Goal: Task Accomplishment & Management: Complete application form

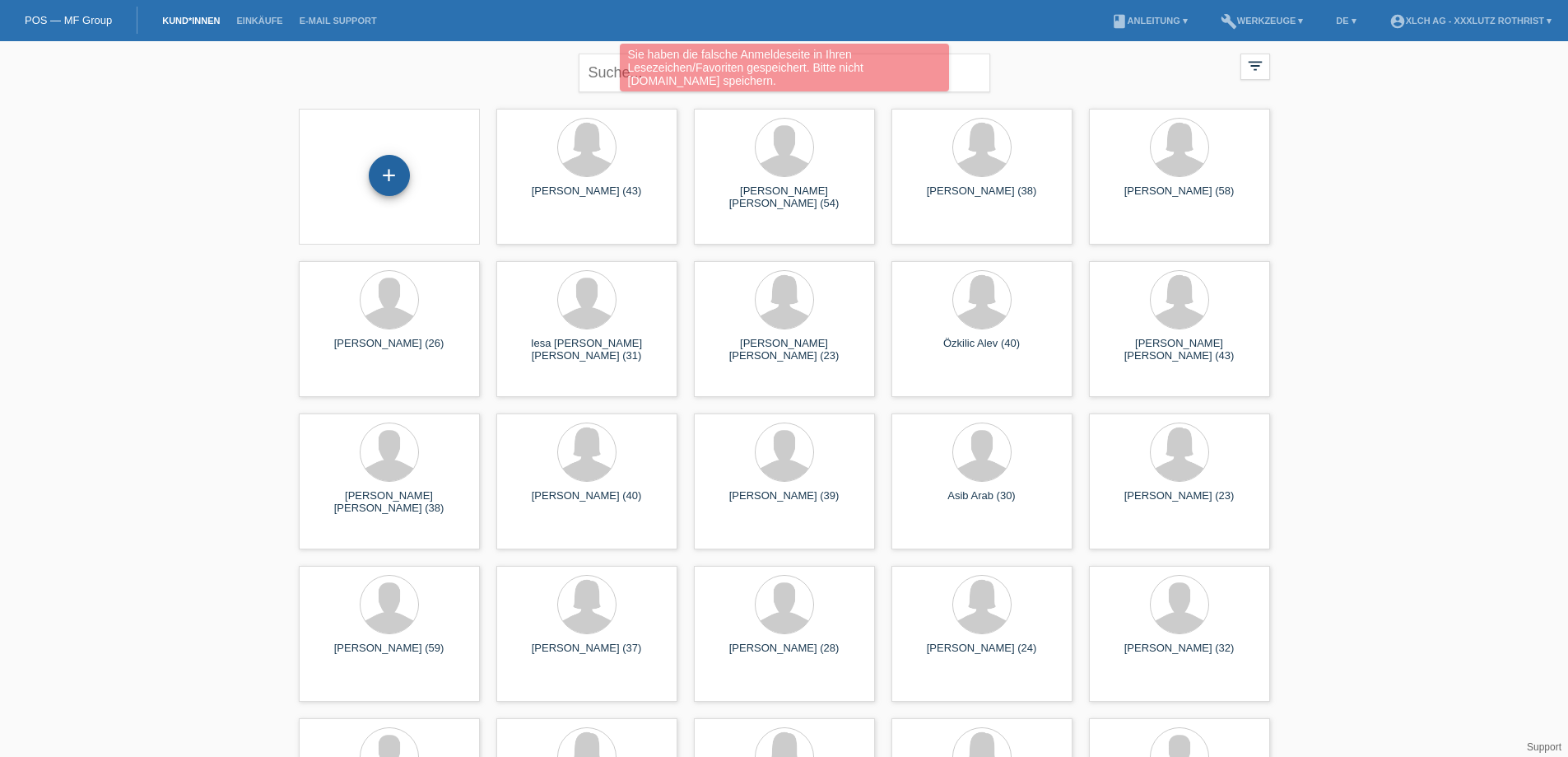
click at [384, 172] on div "+" at bounding box center [389, 174] width 41 height 41
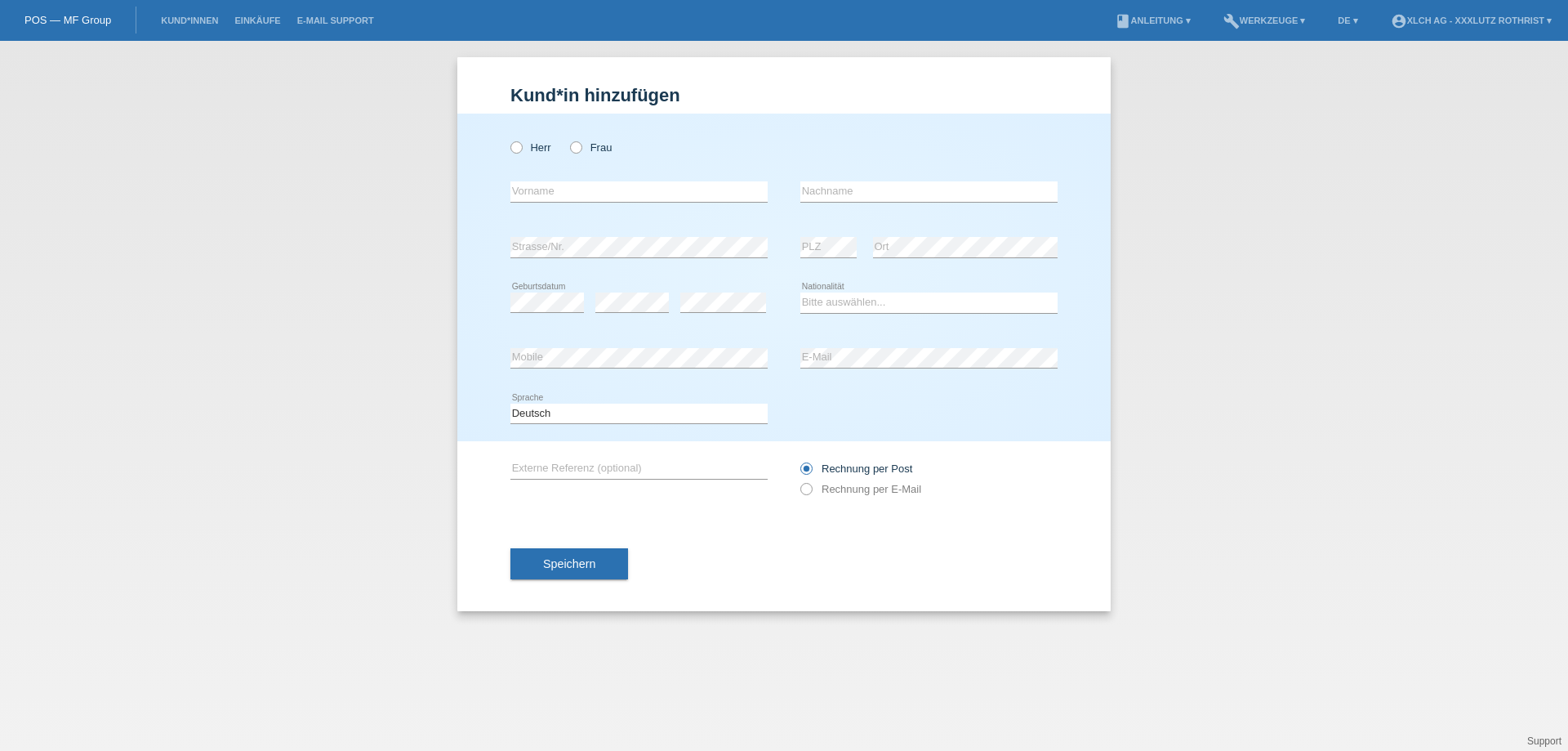
click at [573, 157] on div "Herr Frau" at bounding box center [639, 147] width 257 height 33
click at [567, 139] on icon at bounding box center [567, 139] width 0 height 0
click at [573, 151] on input "Frau" at bounding box center [575, 146] width 10 height 10
radio input "true"
click at [557, 189] on input "text" at bounding box center [639, 192] width 257 height 21
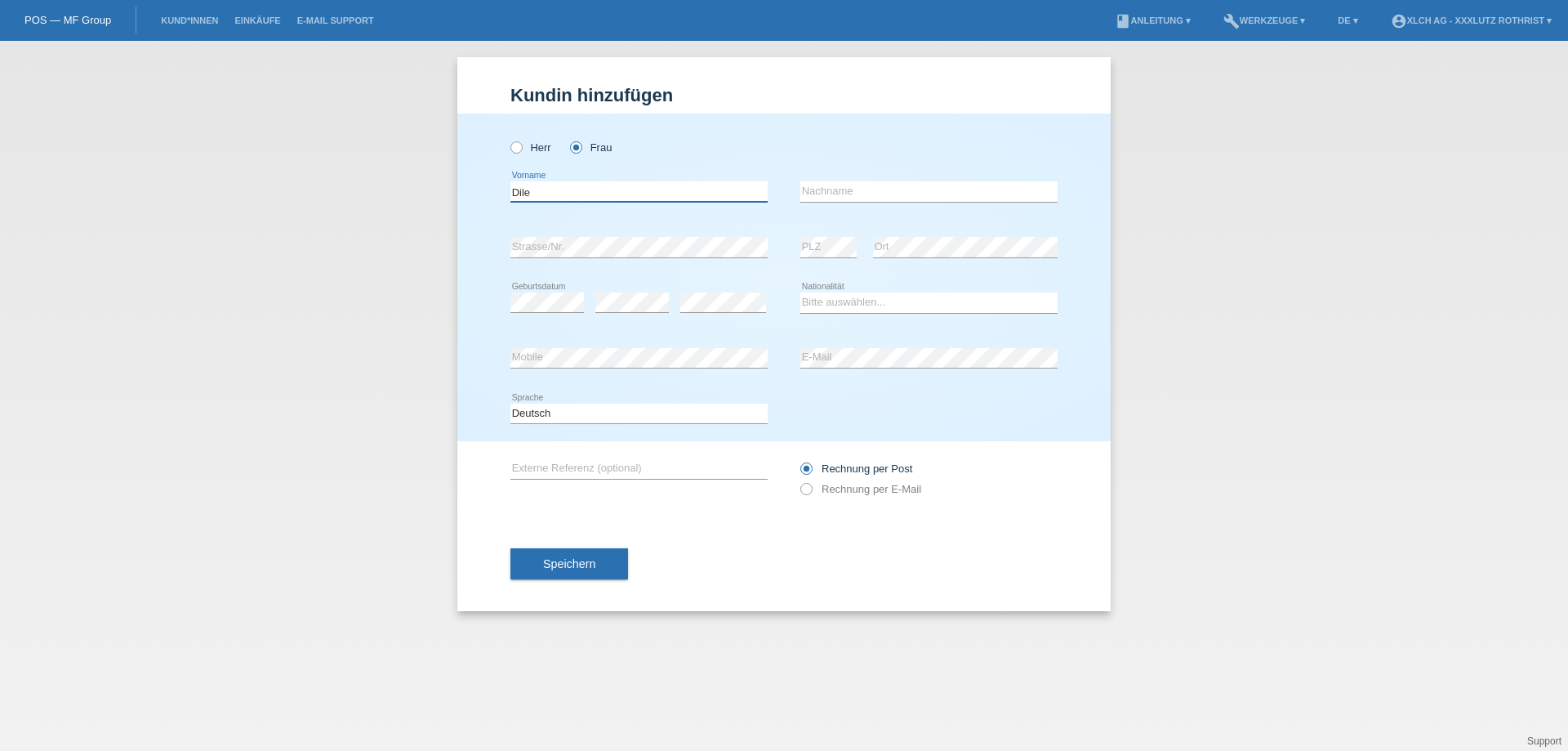
type input "Dile"
type input "Krasniqi"
click at [561, 236] on div "error Strasse/Nr." at bounding box center [639, 247] width 257 height 56
click at [875, 296] on select "Bitte auswählen... Schweiz Deutschland Liechtenstein Österreich ------------ Af…" at bounding box center [929, 302] width 257 height 20
select select "CH"
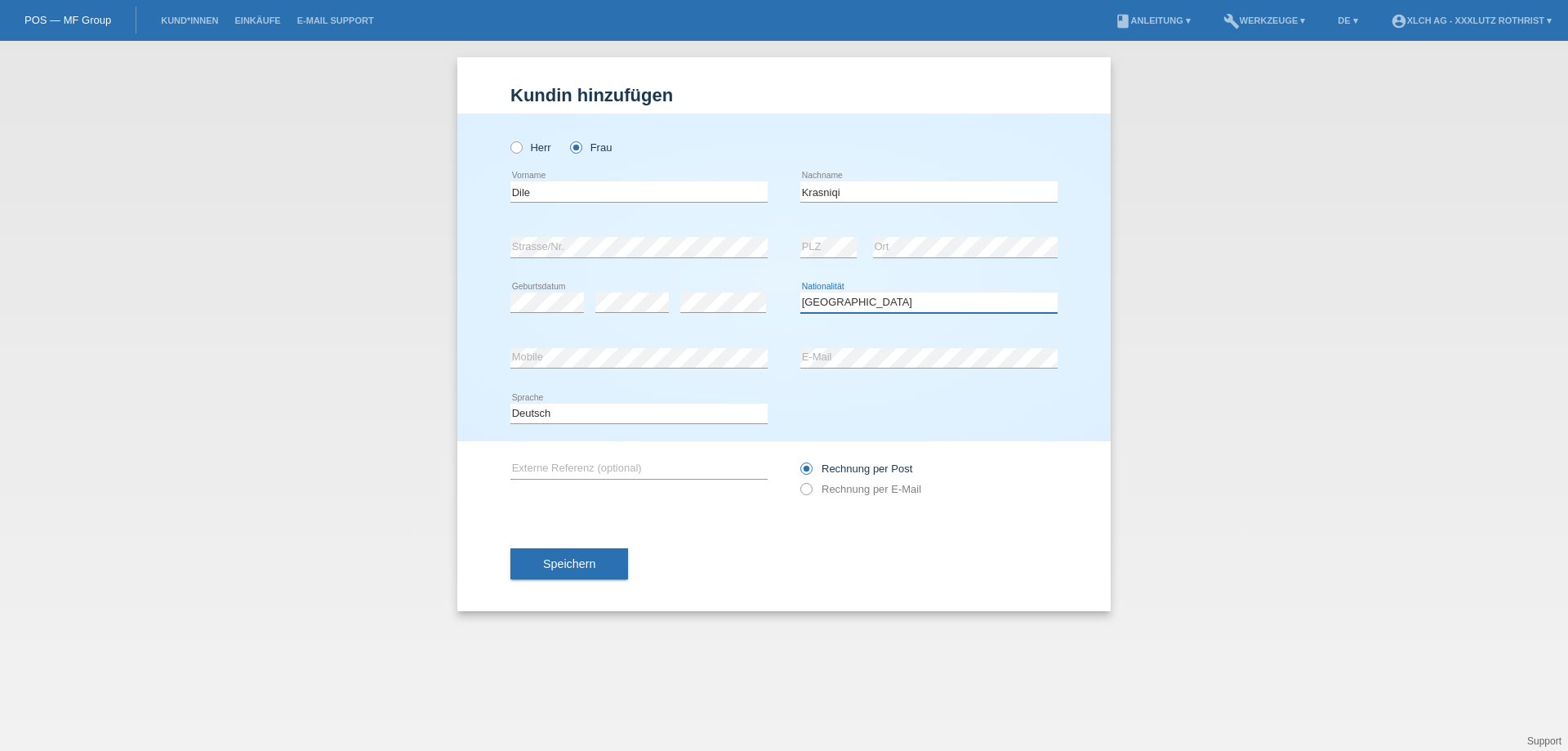
click at [800, 293] on select "Bitte auswählen... Schweiz Deutschland Liechtenstein Österreich ------------ Af…" at bounding box center [929, 302] width 257 height 20
click at [798, 480] on icon at bounding box center [798, 480] width 0 height 0
click at [811, 488] on input "Rechnung per E-Mail" at bounding box center [805, 493] width 10 height 21
radio input "true"
click at [614, 571] on button "Speichern" at bounding box center [569, 563] width 117 height 31
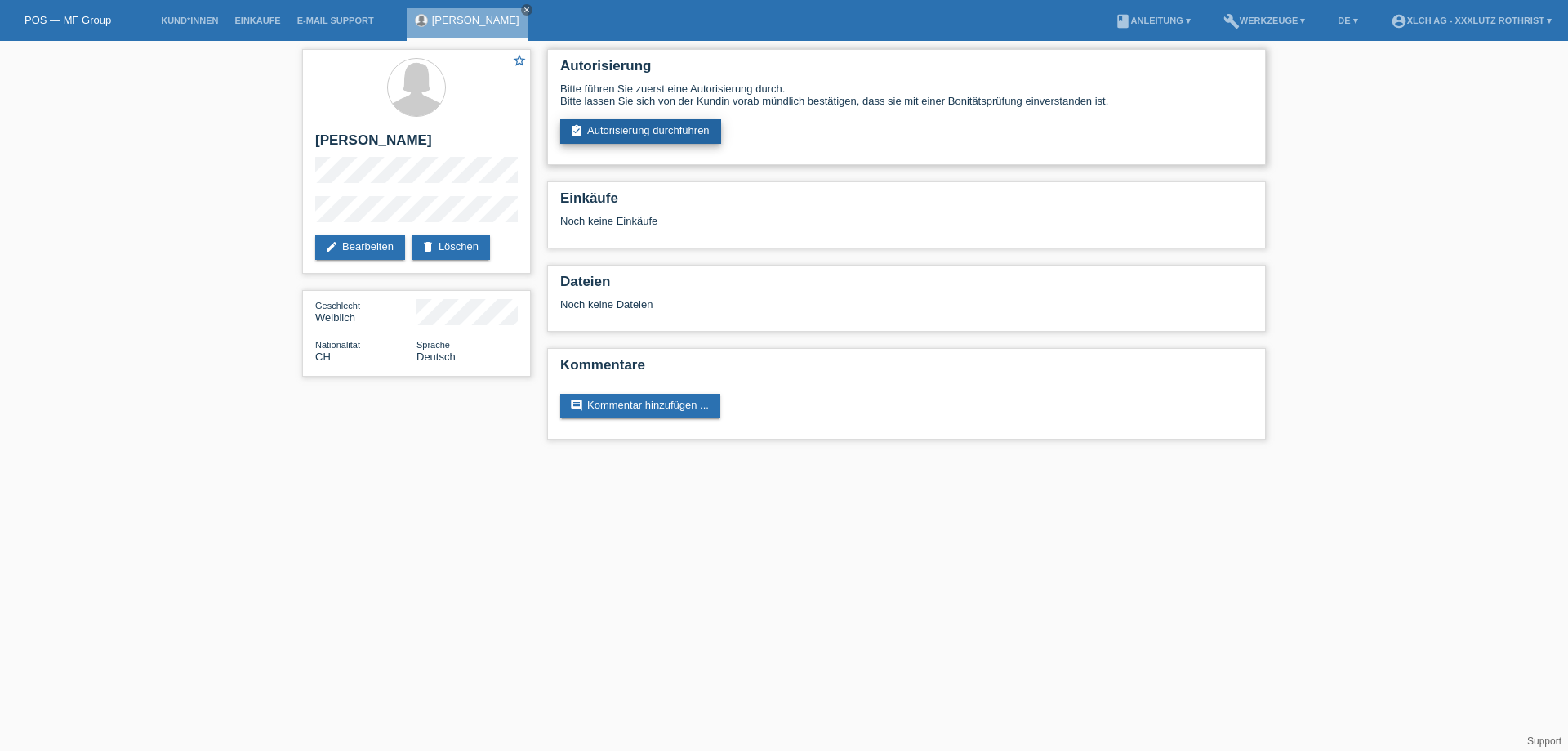
click at [601, 144] on link "assignment_turned_in Autorisierung durchführen" at bounding box center [640, 131] width 161 height 25
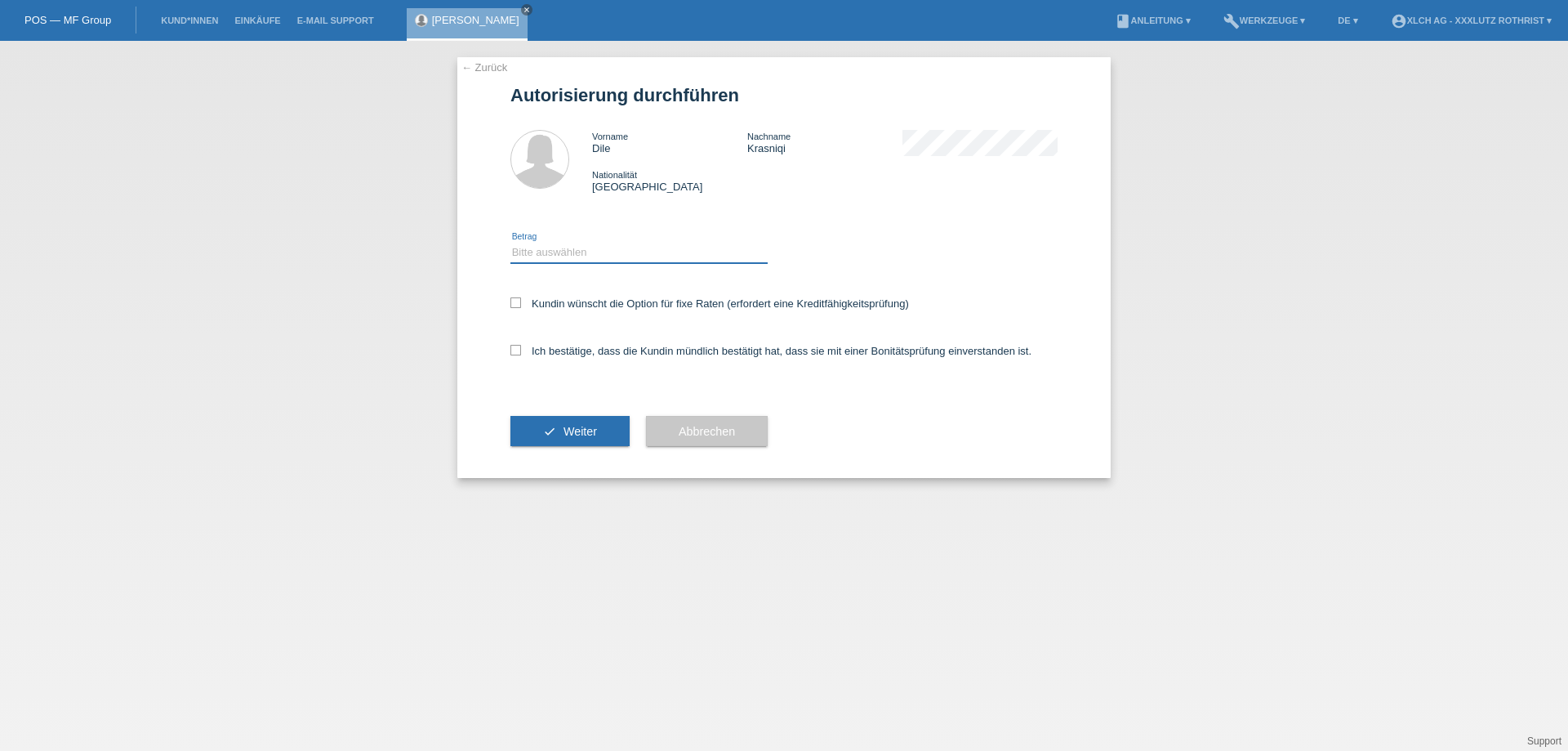
click at [630, 254] on select "Bitte auswählen CHF 1.00 - CHF 499.00 CHF 500.00 - CHF 1'999.00 CHF 2'000.00 - …" at bounding box center [639, 252] width 257 height 20
select select "3"
click at [511, 245] on select "Bitte auswählen CHF 1.00 - CHF 499.00 CHF 500.00 - CHF 1'999.00 CHF 2'000.00 - …" at bounding box center [639, 252] width 257 height 20
click at [548, 314] on div "Kundin wünscht die Option für fixe Raten (erfordert eine Kreditfähigkeitsprüfun…" at bounding box center [784, 305] width 548 height 47
click at [525, 354] on label "Ich bestätige, dass die Kundin mündlich bestätigt hat, dass sie mit einer Bonit…" at bounding box center [771, 350] width 521 height 12
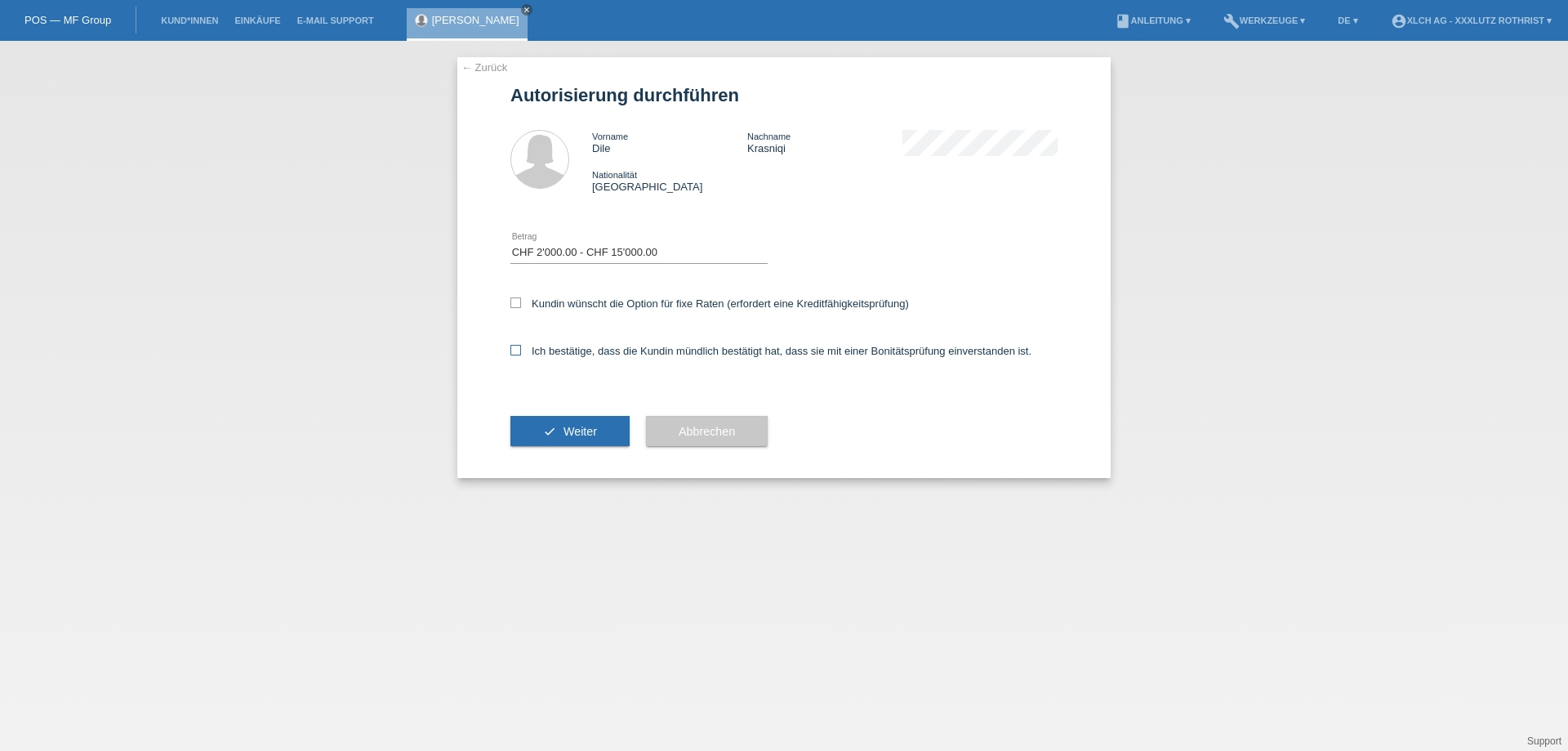
click at [521, 354] on input "Ich bestätige, dass die Kundin mündlich bestätigt hat, dass sie mit einer Bonit…" at bounding box center [515, 349] width 10 height 10
checkbox input "true"
click at [517, 308] on icon at bounding box center [515, 302] width 10 height 10
click at [517, 308] on input "Kundin wünscht die Option für fixe Raten (erfordert eine Kreditfähigkeitsprüfun…" at bounding box center [515, 302] width 10 height 10
checkbox input "true"
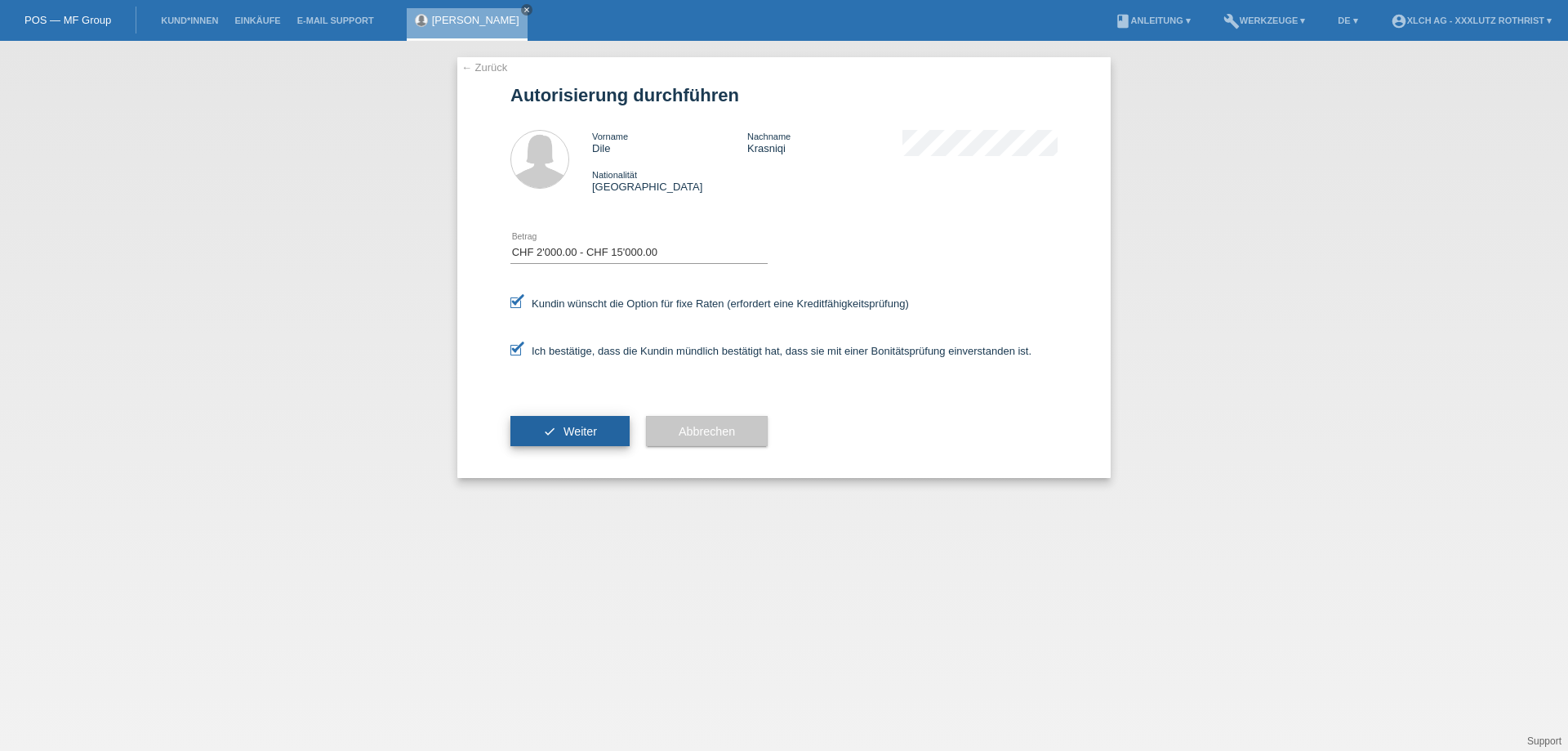
click at [566, 446] on button "check Weiter" at bounding box center [570, 431] width 119 height 31
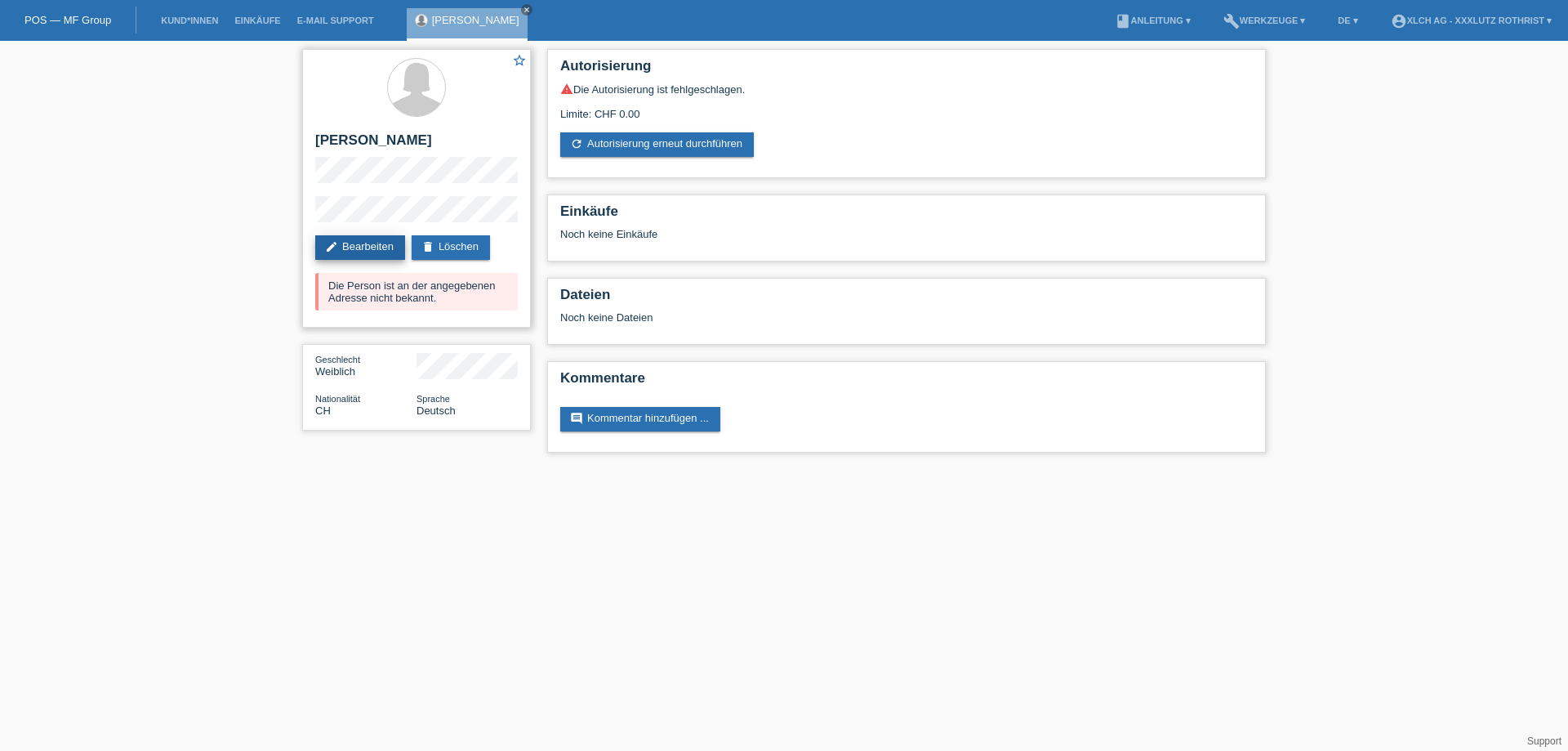
click at [389, 235] on div "star_border [PERSON_NAME] edit Bearbeiten delete Löschen Die Person ist an der …" at bounding box center [417, 188] width 229 height 278
click at [383, 247] on link "edit Bearbeiten" at bounding box center [359, 248] width 90 height 25
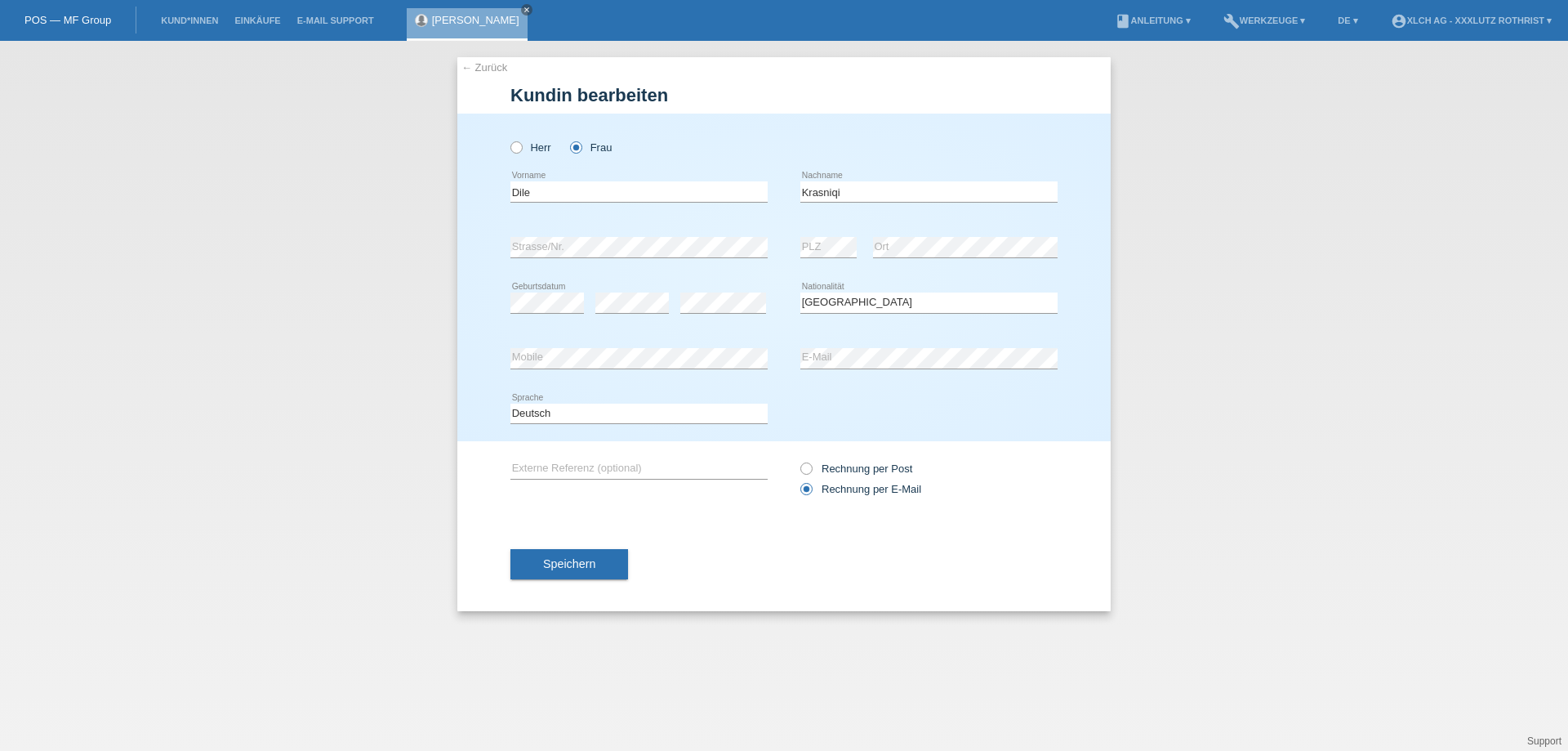
select select "CH"
click at [606, 557] on button "Speichern" at bounding box center [569, 563] width 117 height 31
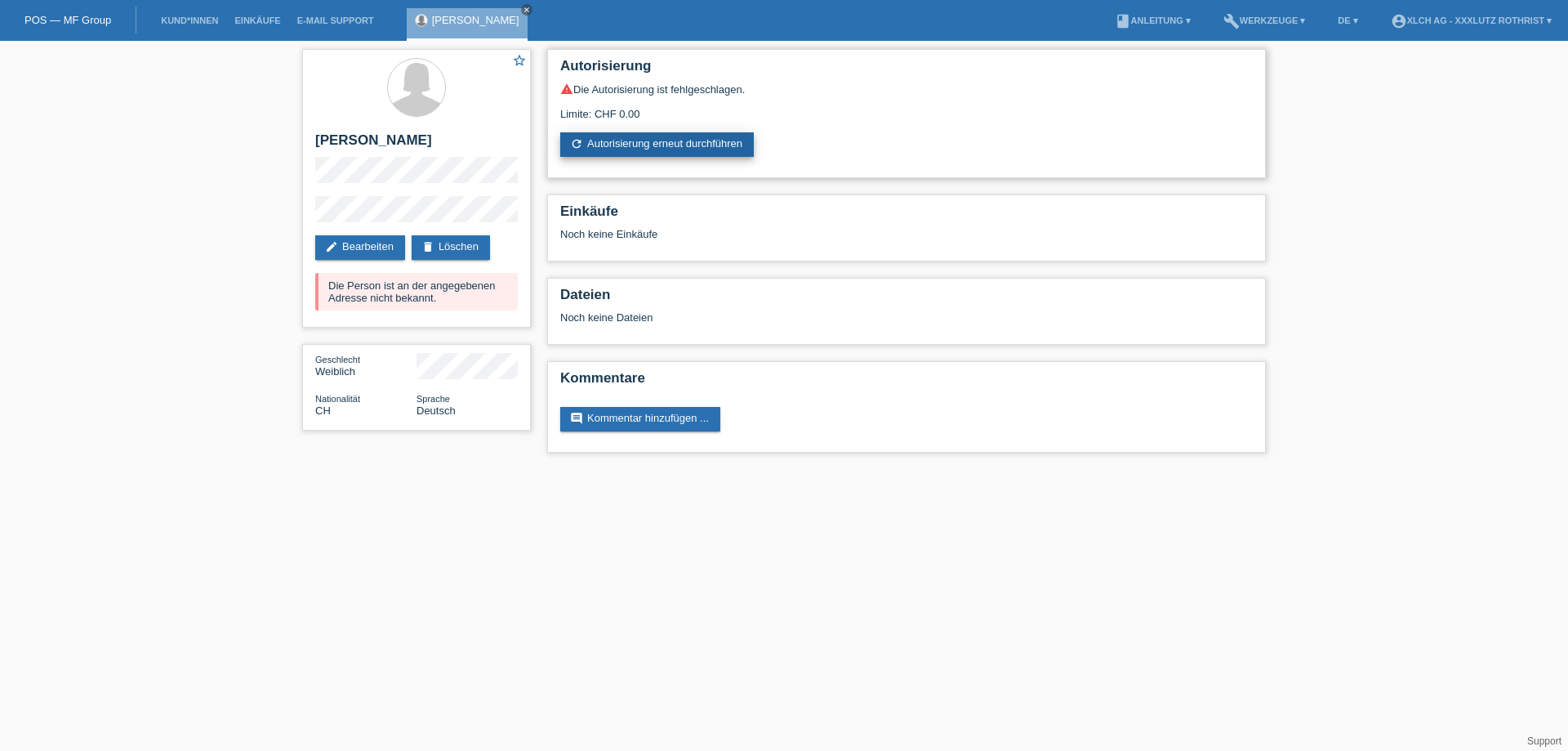
click at [614, 148] on link "refresh Autorisierung erneut durchführen" at bounding box center [656, 145] width 194 height 25
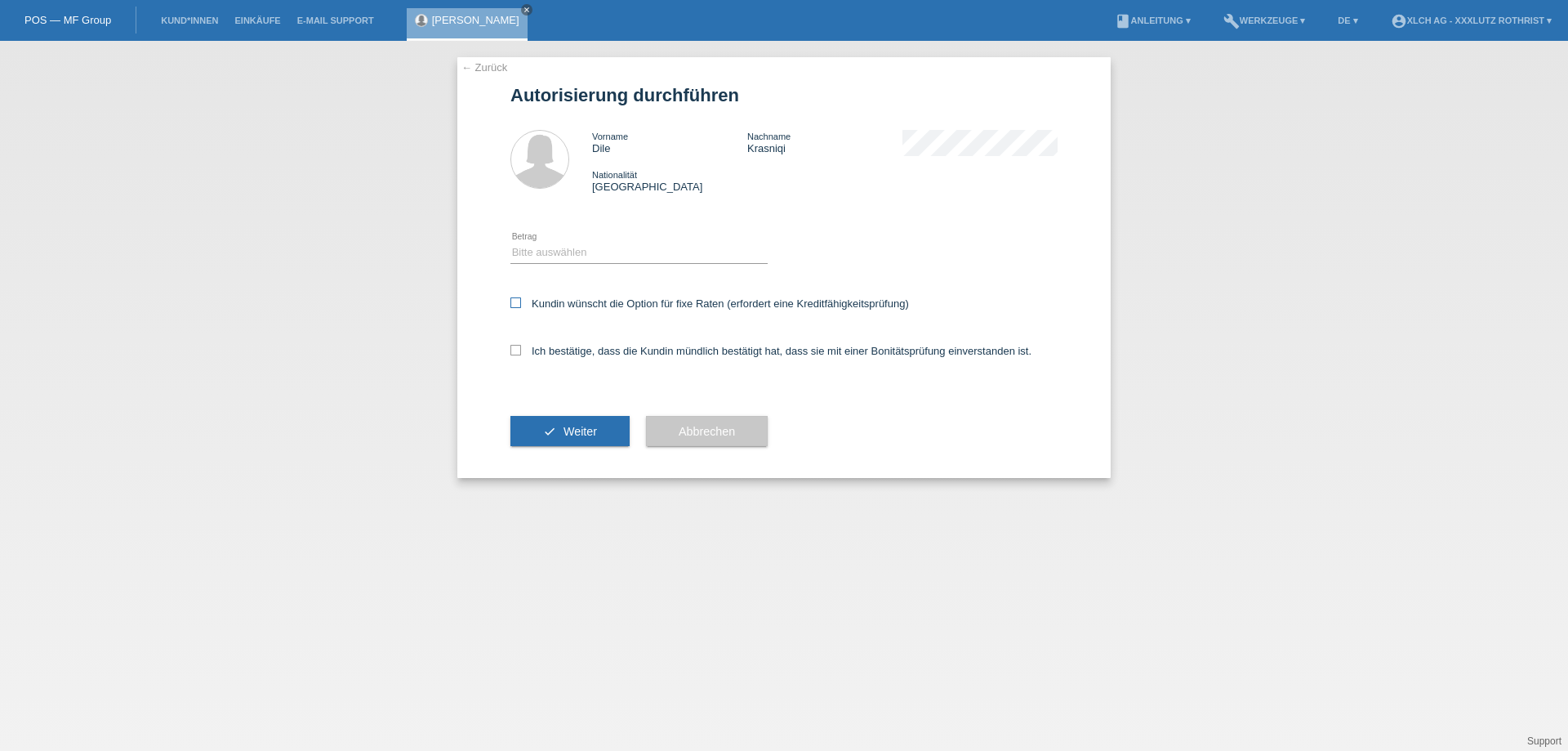
click at [532, 307] on label "Kundin wünscht die Option für fixe Raten (erfordert eine Kreditfähigkeitsprüfun…" at bounding box center [709, 303] width 398 height 12
click at [521, 307] on input "Kundin wünscht die Option für fixe Raten (erfordert eine Kreditfähigkeitsprüfun…" at bounding box center [515, 302] width 10 height 10
checkbox input "true"
click at [529, 343] on div "Ich bestätige, dass die Kundin mündlich bestätigt hat, dass sie mit einer Bonit…" at bounding box center [784, 356] width 548 height 56
click at [525, 355] on label "Ich bestätige, dass die Kundin mündlich bestätigt hat, dass sie mit einer Bonit…" at bounding box center [771, 350] width 521 height 12
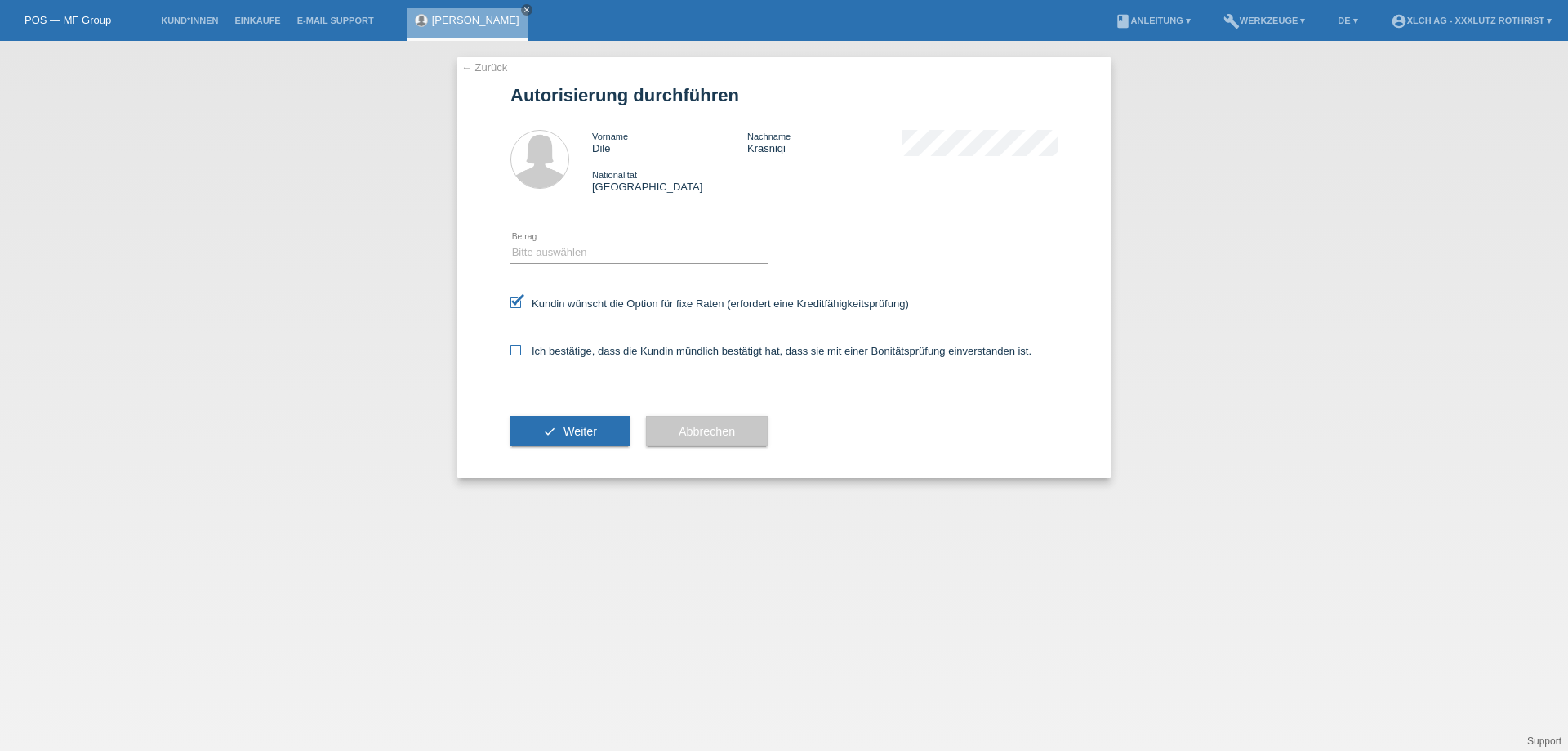
click at [521, 355] on input "Ich bestätige, dass die Kundin mündlich bestätigt hat, dass sie mit einer Bonit…" at bounding box center [515, 349] width 10 height 10
checkbox input "true"
click at [537, 243] on div "Bitte auswählen CHF 1.00 - CHF 499.00 CHF 500.00 - CHF 1'999.00 CHF 2'000.00 - …" at bounding box center [639, 253] width 257 height 56
click at [548, 268] on div "Bitte auswählen CHF 1.00 - CHF 499.00 CHF 500.00 - CHF 1'999.00 CHF 2'000.00 - …" at bounding box center [639, 253] width 257 height 56
click at [547, 262] on select "Bitte auswählen CHF 1.00 - CHF 499.00 CHF 500.00 - CHF 1'999.00 CHF 2'000.00 - …" at bounding box center [639, 252] width 257 height 20
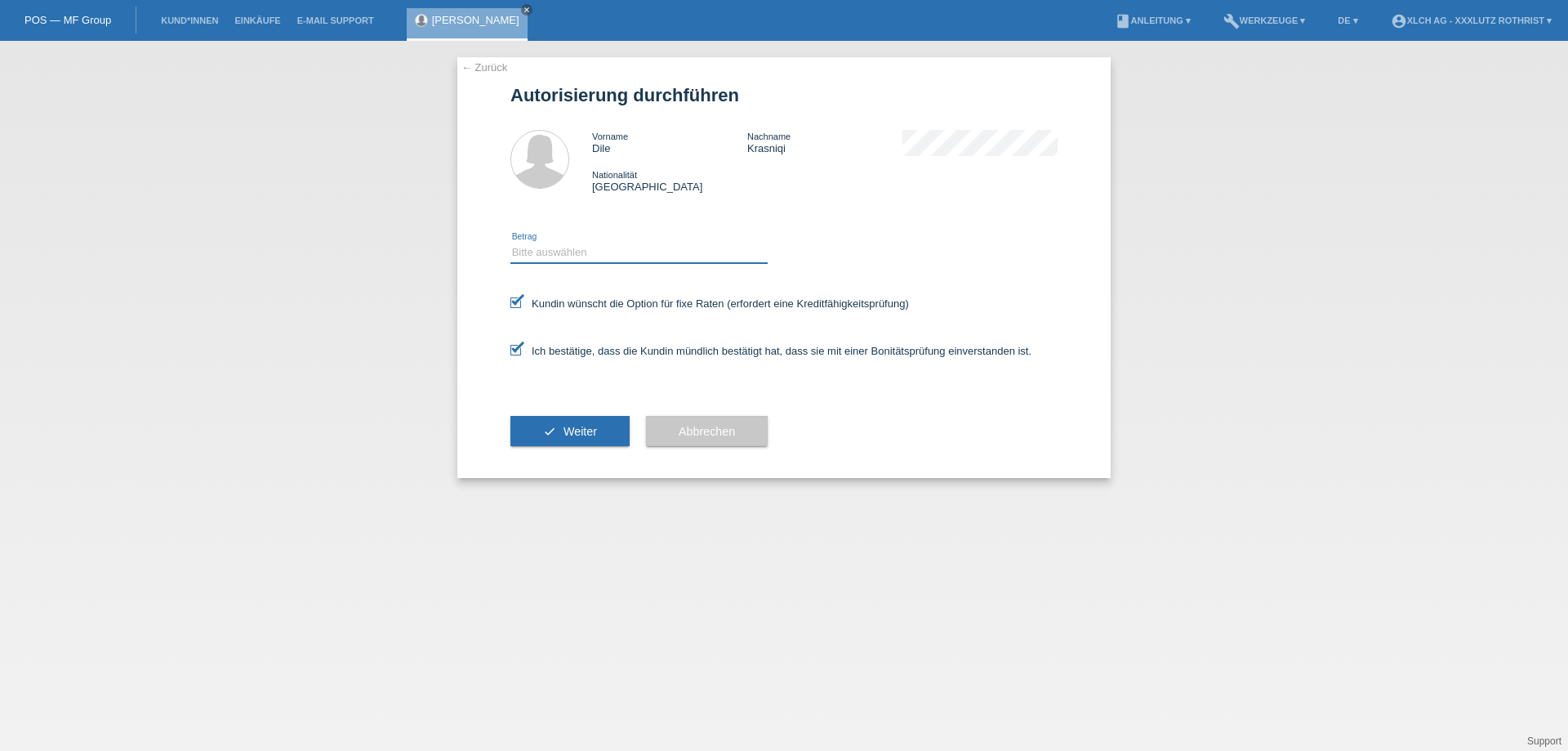
select select "3"
click at [511, 245] on select "Bitte auswählen CHF 1.00 - CHF 499.00 CHF 500.00 - CHF 1'999.00 CHF 2'000.00 - …" at bounding box center [639, 252] width 257 height 20
click at [577, 430] on span "Weiter" at bounding box center [580, 431] width 33 height 13
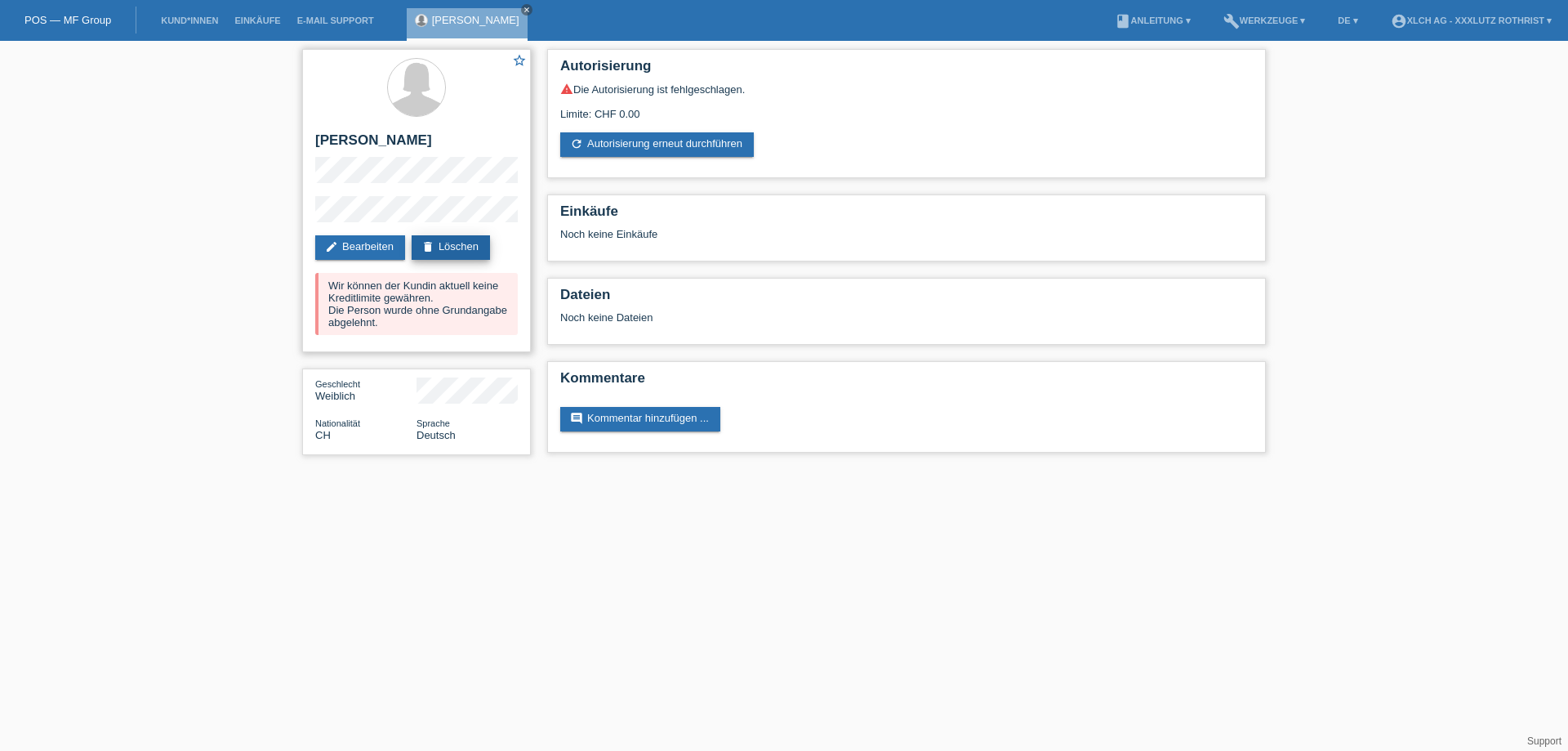
click at [453, 252] on link "delete Löschen" at bounding box center [450, 248] width 78 height 25
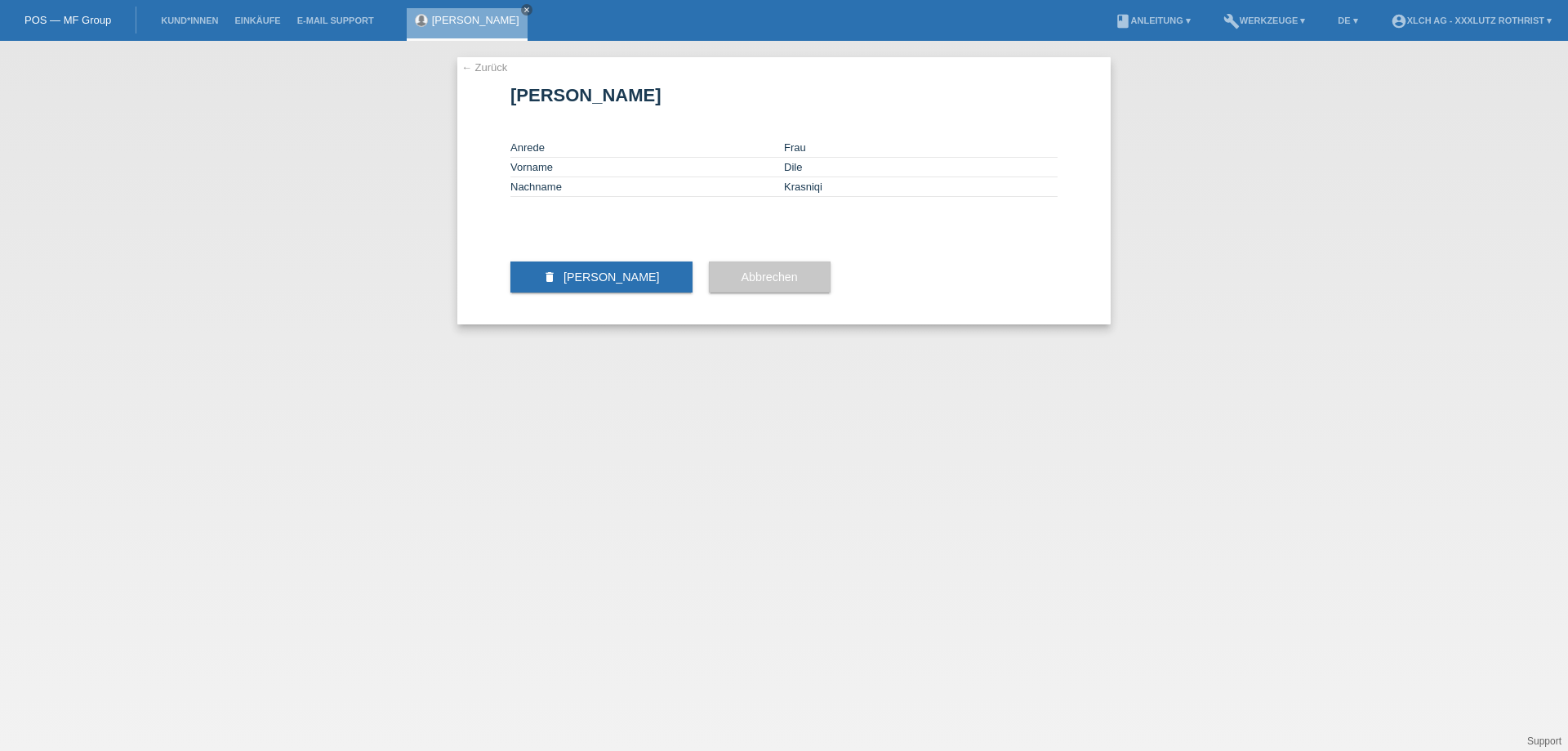
click at [620, 292] on button "delete [PERSON_NAME]" at bounding box center [601, 276] width 183 height 31
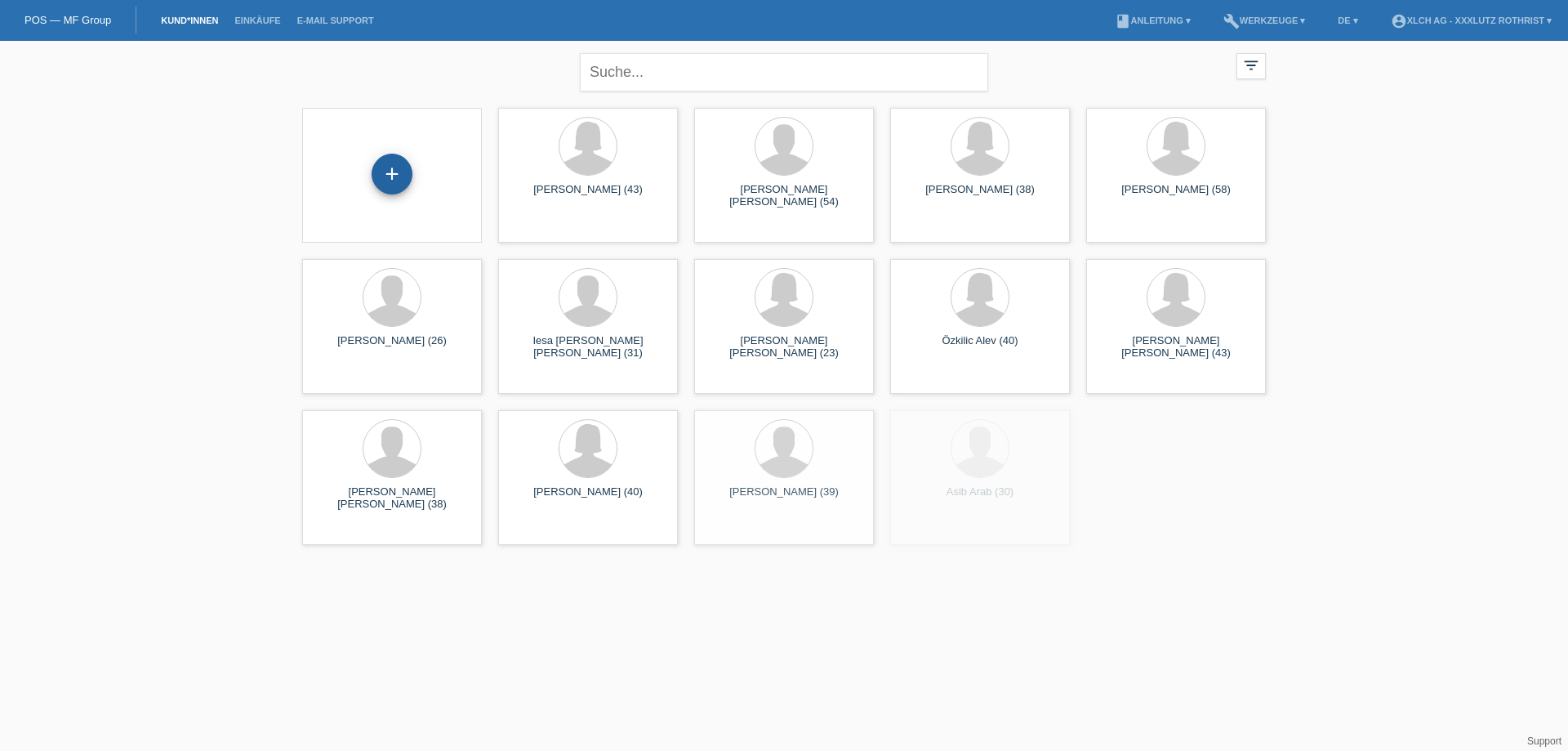
click at [384, 174] on div "+" at bounding box center [392, 173] width 39 height 27
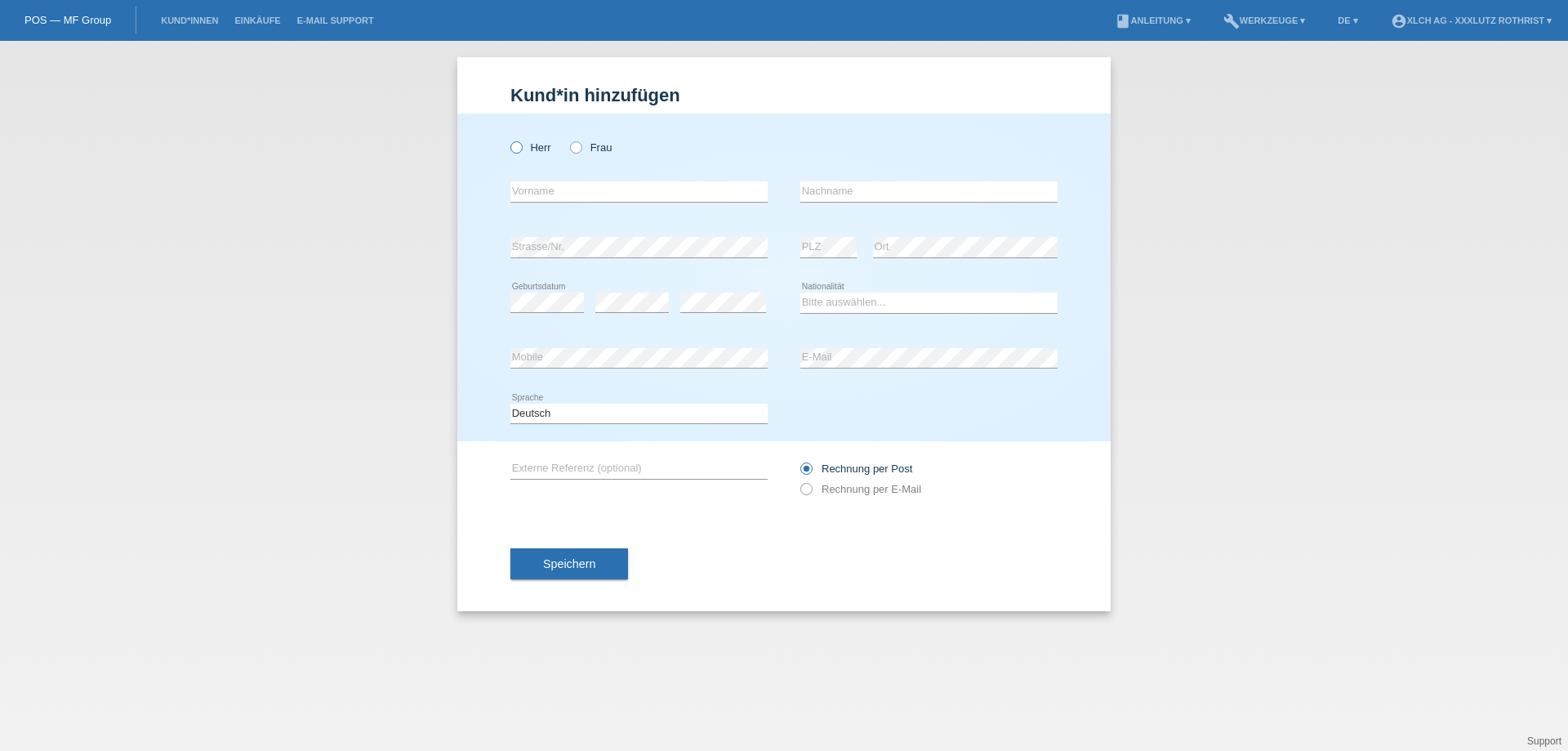
click at [532, 148] on label "Herr" at bounding box center [531, 147] width 41 height 12
click at [521, 148] on input "Herr" at bounding box center [515, 146] width 10 height 10
radio input "true"
click at [542, 202] on icon at bounding box center [639, 201] width 257 height 1
click at [548, 200] on input "text" at bounding box center [639, 192] width 257 height 21
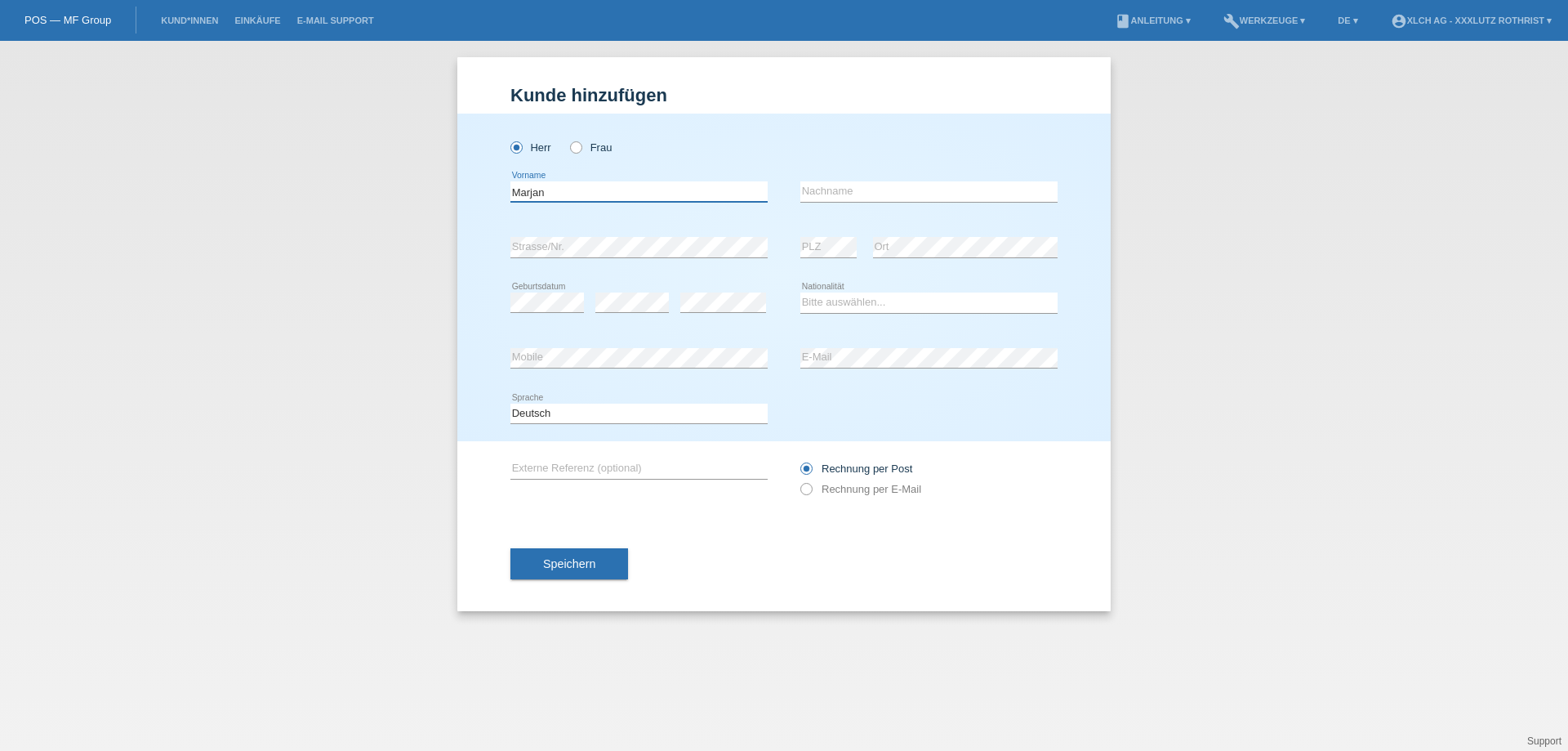
type input "Marjan"
type input "Krasniqi"
click at [851, 310] on select "Bitte auswählen... Schweiz Deutschland Liechtenstein Österreich ------------ Af…" at bounding box center [929, 302] width 257 height 20
select select "XK"
click at [800, 293] on select "Bitte auswählen... Schweiz Deutschland Liechtenstein Österreich ------------ Af…" at bounding box center [929, 302] width 257 height 20
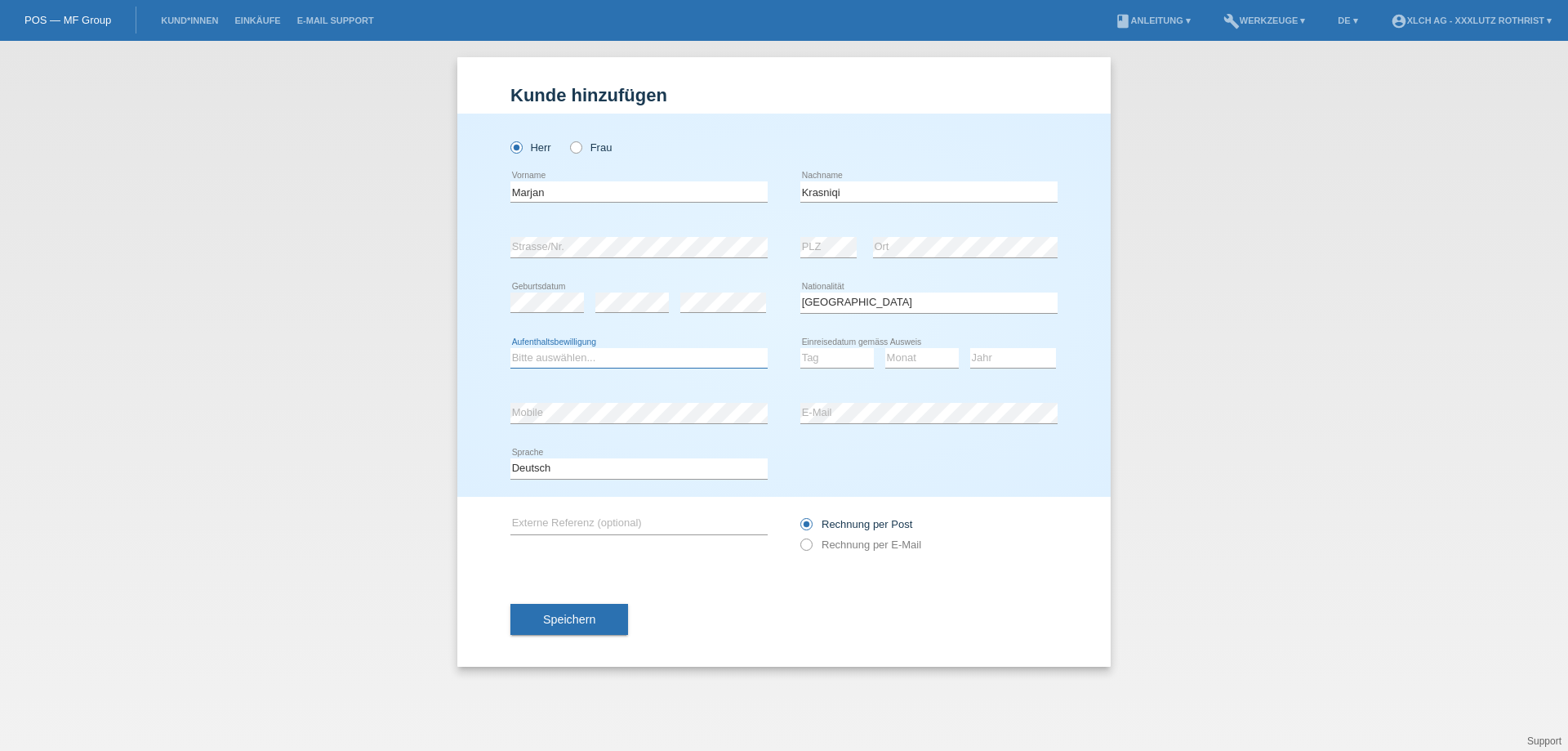
click at [616, 360] on select "Bitte auswählen... C B B - Flüchtlingsstatus Andere" at bounding box center [639, 358] width 257 height 20
select select "C"
click at [511, 348] on select "Bitte auswählen... C B B - Flüchtlingsstatus Andere" at bounding box center [639, 358] width 257 height 20
click at [858, 358] on select "Tag 01 02 03 04 05 06 07 08 09 10 11" at bounding box center [837, 358] width 74 height 20
select select "01"
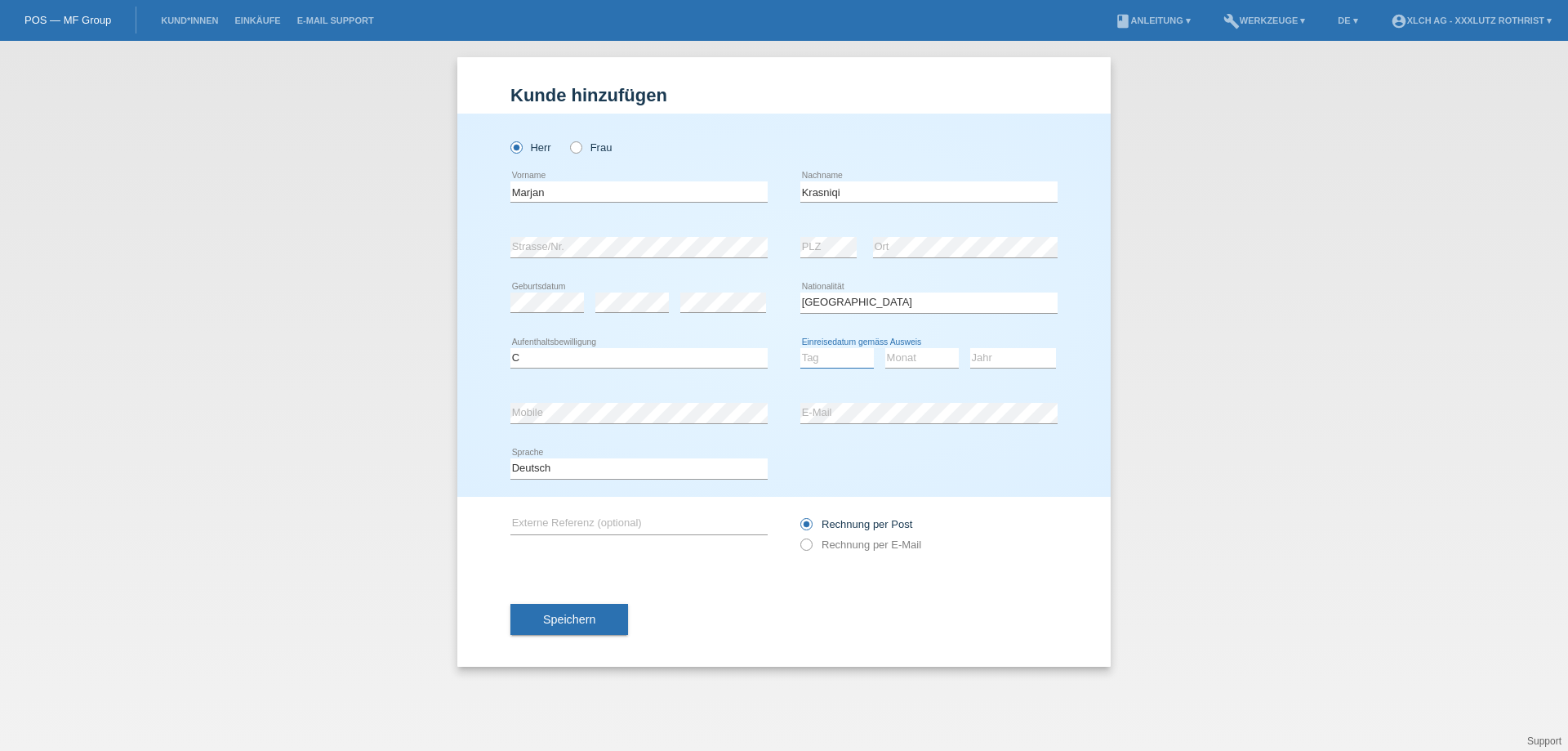
click at [800, 348] on select "Tag 01 02 03 04 05 06 07 08 09 10 11" at bounding box center [837, 358] width 74 height 20
click at [925, 371] on div "Monat 01 02 03 04 05 06 07 08 09 10 11 12 error" at bounding box center [922, 358] width 74 height 56
click at [914, 359] on select "Monat 01 02 03 04 05 06 07 08 09 10 11" at bounding box center [922, 358] width 74 height 20
select select "02"
click at [885, 348] on select "Monat 01 02 03 04 05 06 07 08 09 10 11" at bounding box center [922, 358] width 74 height 20
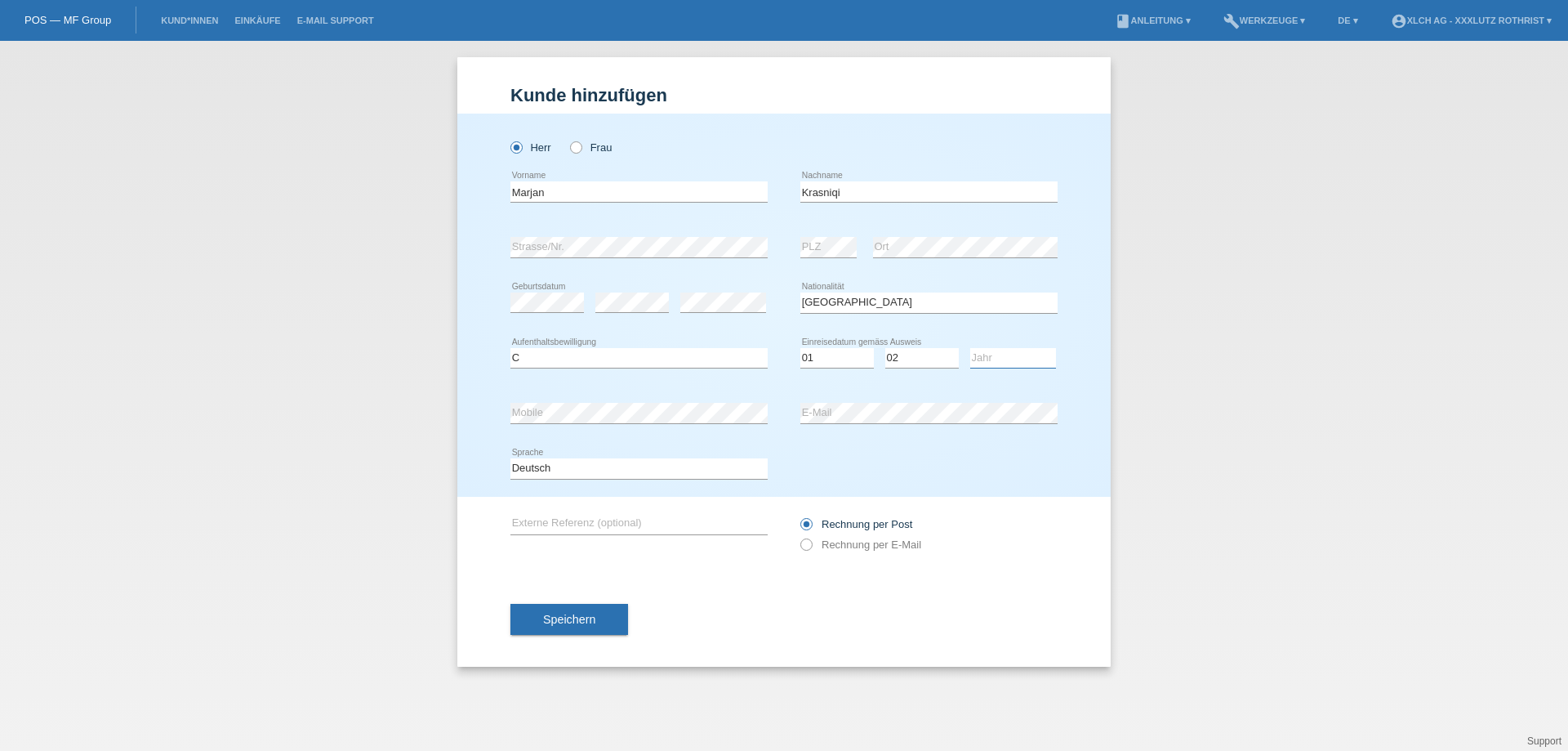
click at [1000, 365] on select "Jahr 2025 2024 2023 2022 2021 2020 2019 2018 2017 2016 2015 2014 2013 2012 2011…" at bounding box center [1013, 358] width 86 height 20
select select "2014"
click at [970, 348] on select "Jahr 2025 2024 2023 2022 2021 2020 2019 2018 2017 2016 2015 2014 2013 2012 2011…" at bounding box center [1013, 358] width 86 height 20
click at [860, 547] on label "Rechnung per E-Mail" at bounding box center [861, 544] width 121 height 12
click at [811, 547] on input "Rechnung per E-Mail" at bounding box center [805, 549] width 10 height 21
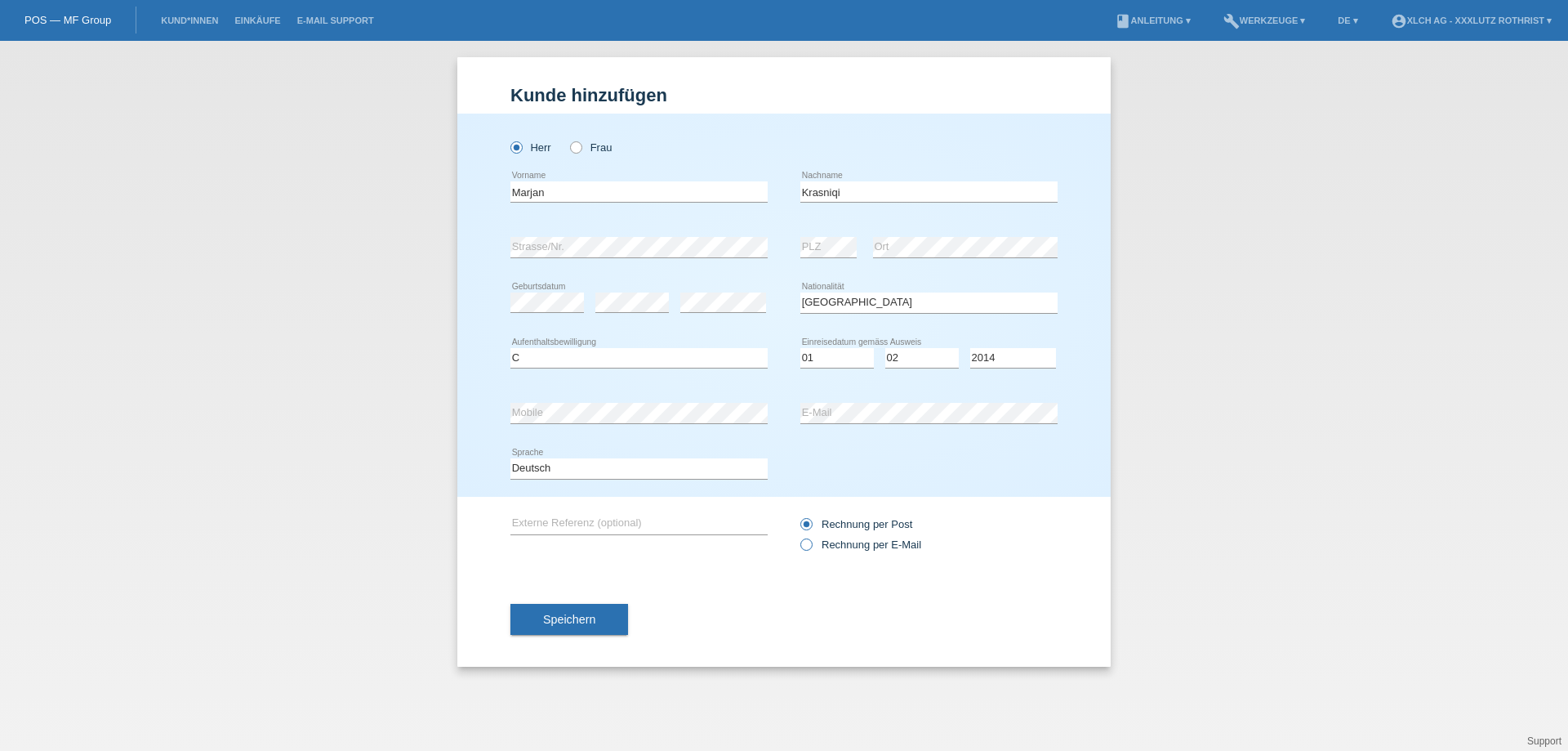
radio input "true"
click at [568, 633] on button "Speichern" at bounding box center [569, 619] width 117 height 31
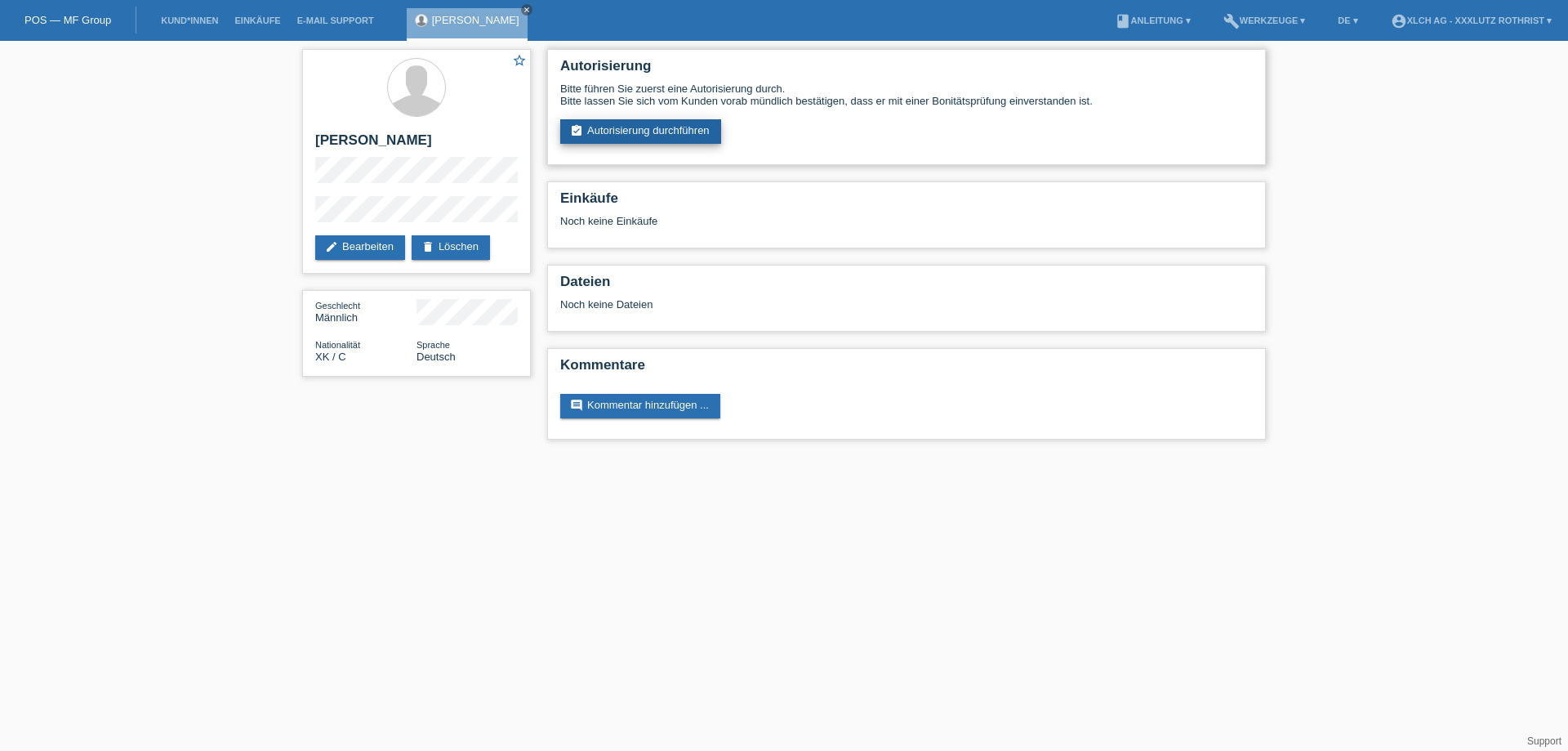
click at [677, 138] on link "assignment_turned_in Autorisierung durchführen" at bounding box center [640, 131] width 161 height 25
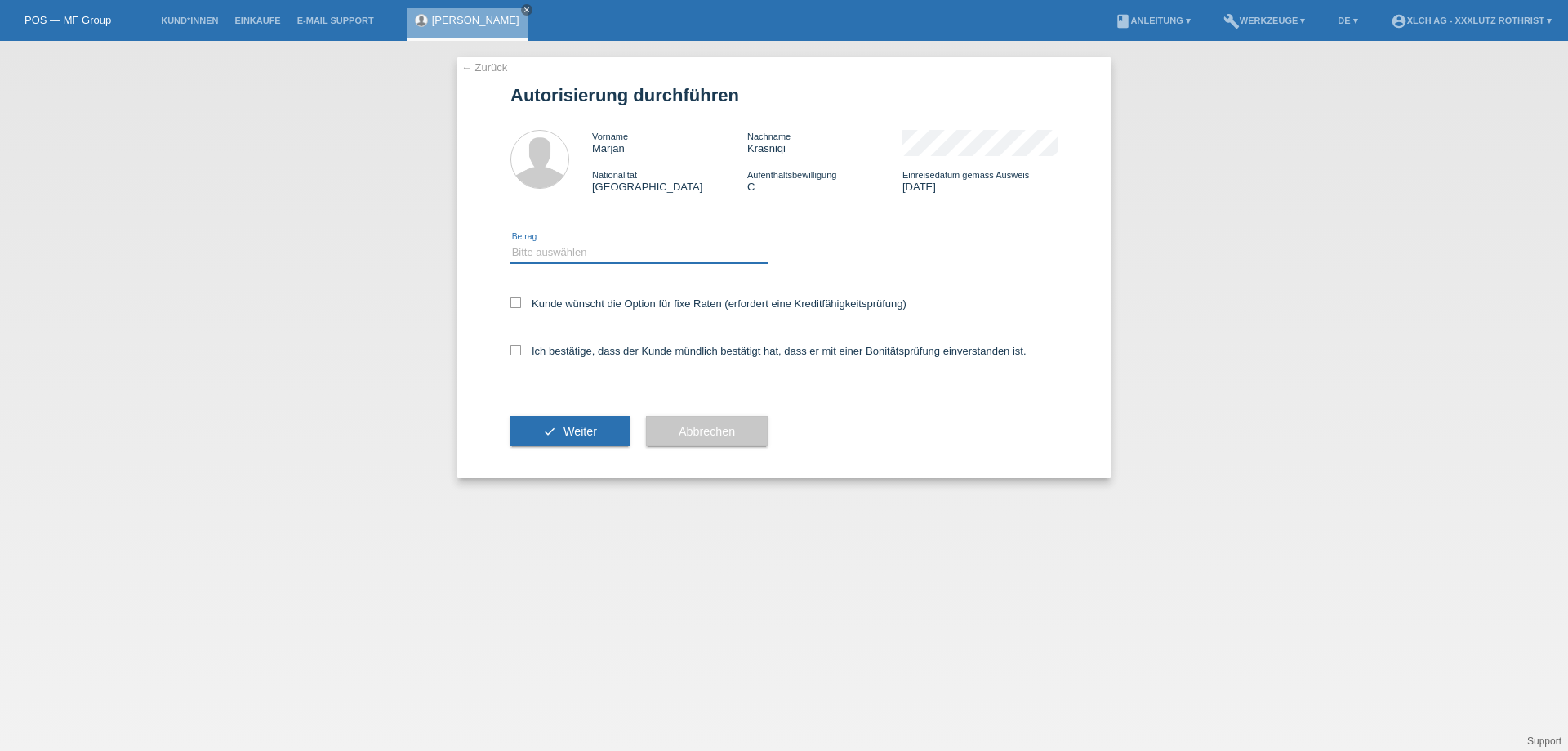
click at [589, 253] on select "Bitte auswählen CHF 1.00 - CHF 499.00 CHF 500.00 - CHF 1'999.00 CHF 2'000.00 - …" at bounding box center [639, 252] width 257 height 20
select select "3"
click at [511, 245] on select "Bitte auswählen CHF 1.00 - CHF 499.00 CHF 500.00 - CHF 1'999.00 CHF 2'000.00 - …" at bounding box center [639, 252] width 257 height 20
click at [517, 309] on label "Kunde wünscht die Option für fixe Raten (erfordert eine Kreditfähigkeitsprüfung)" at bounding box center [708, 303] width 396 height 12
click at [518, 351] on icon at bounding box center [515, 349] width 10 height 10
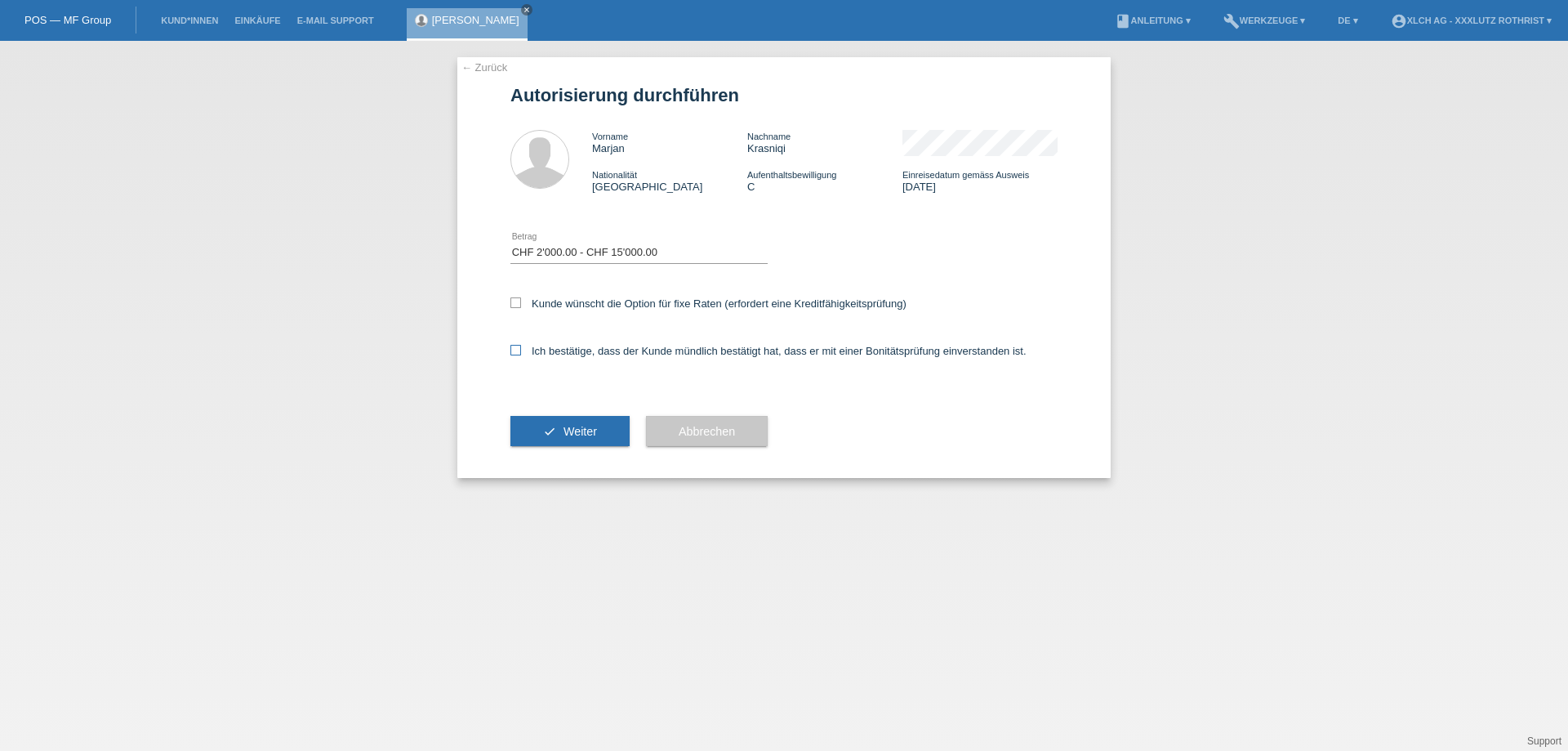
click at [518, 351] on input "Ich bestätige, dass der Kunde mündlich bestätigt hat, dass er mit einer Bonität…" at bounding box center [515, 349] width 10 height 10
checkbox input "true"
click at [516, 306] on icon at bounding box center [515, 302] width 10 height 10
click at [516, 306] on input "Kunde wünscht die Option für fixe Raten (erfordert eine Kreditfähigkeitsprüfung)" at bounding box center [515, 302] width 10 height 10
checkbox input "true"
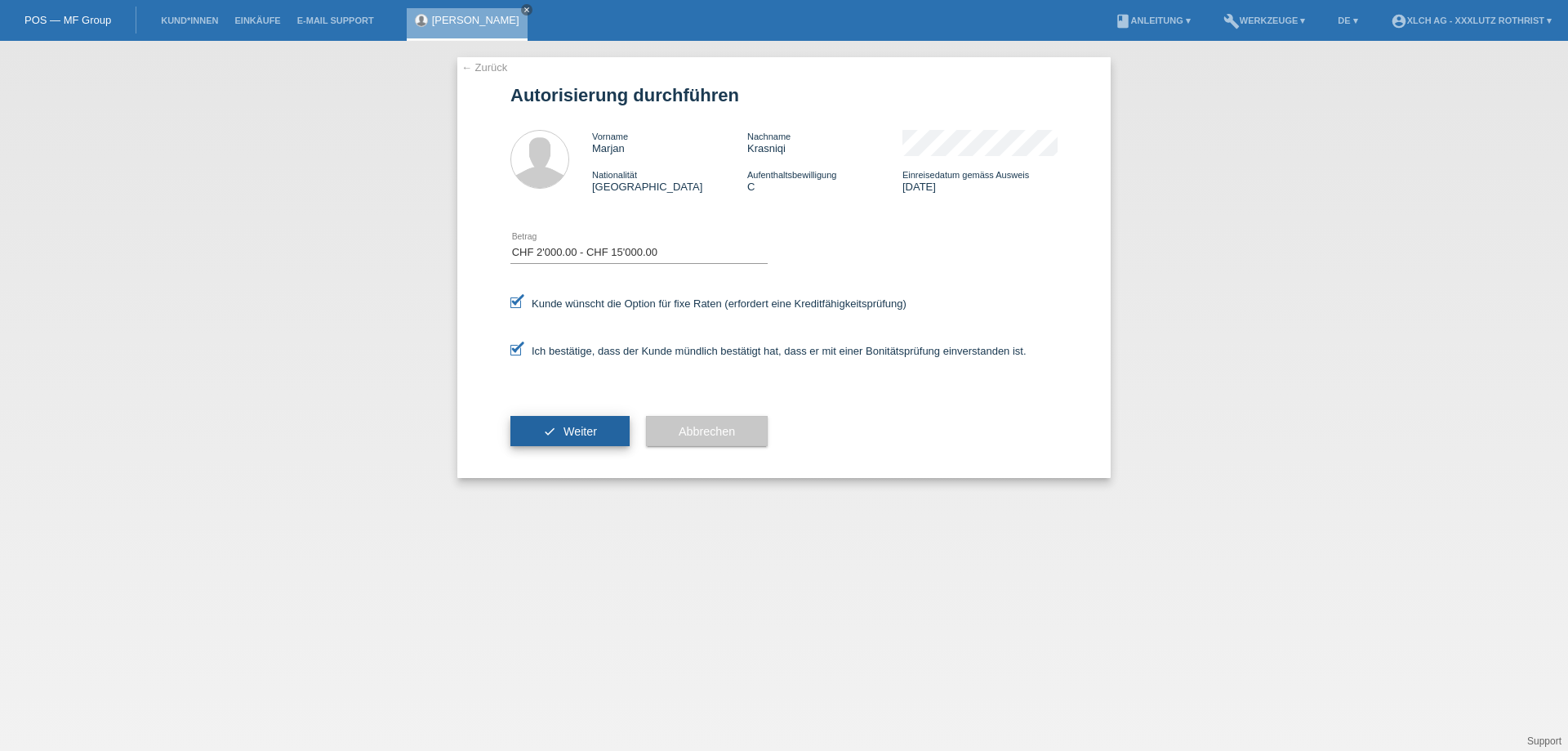
click at [569, 442] on button "check Weiter" at bounding box center [570, 431] width 119 height 31
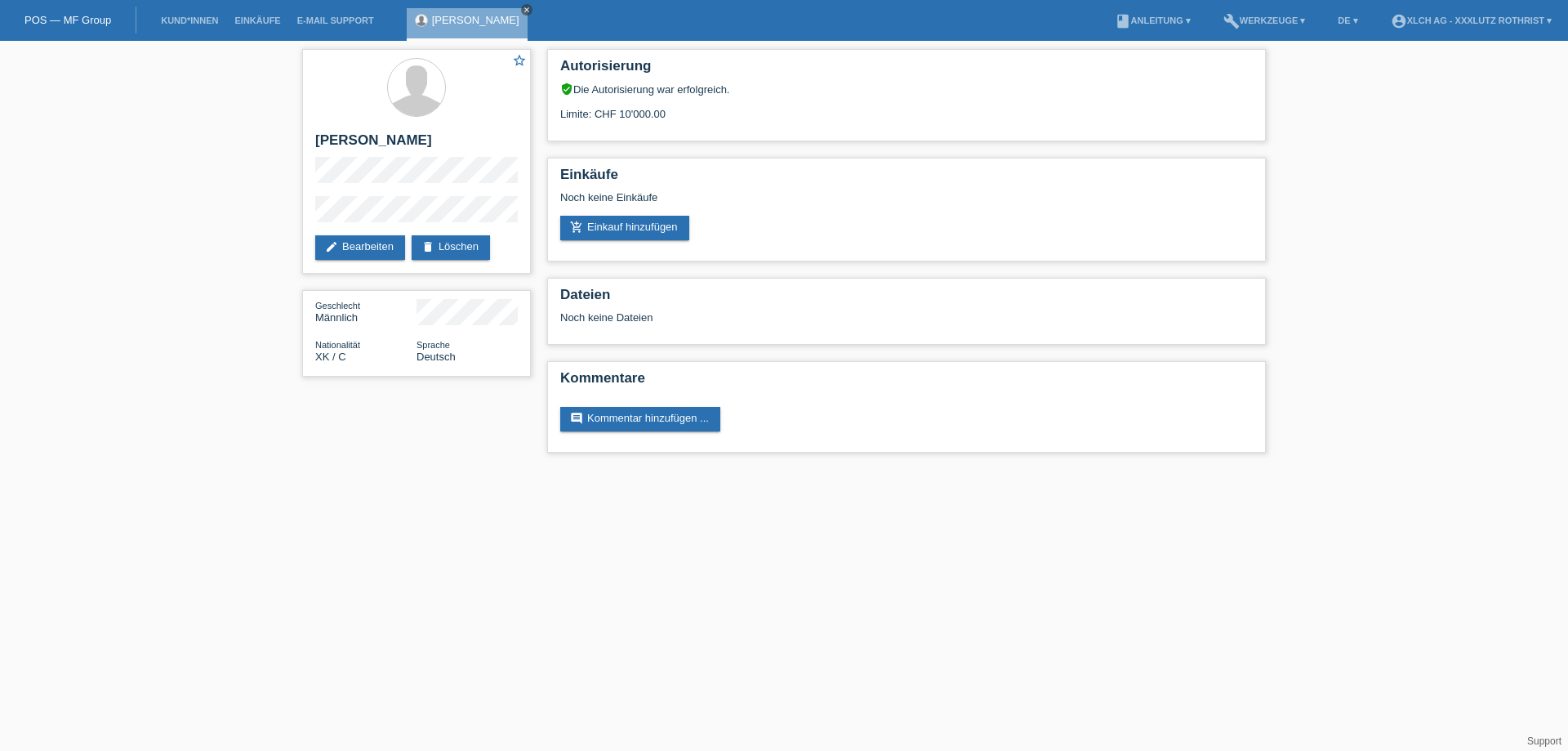
click at [521, 10] on link "close" at bounding box center [527, 9] width 11 height 11
